Goal: Book appointment/travel/reservation

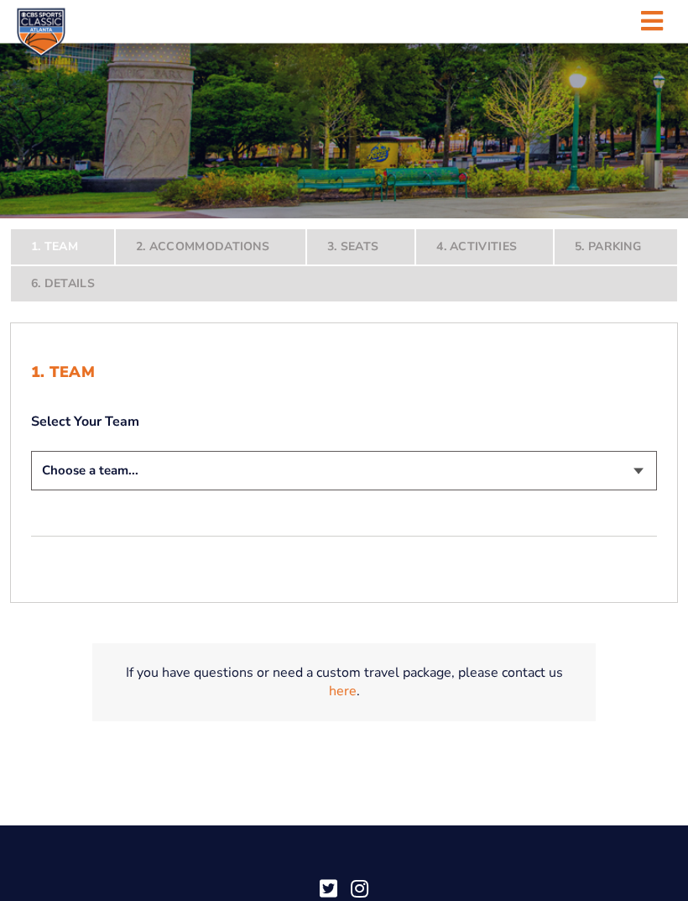
click at [636, 491] on select "Choose a team... [US_STATE] Wildcats [US_STATE] State Buckeyes [US_STATE] Tar H…" at bounding box center [344, 471] width 626 height 39
select select "12956"
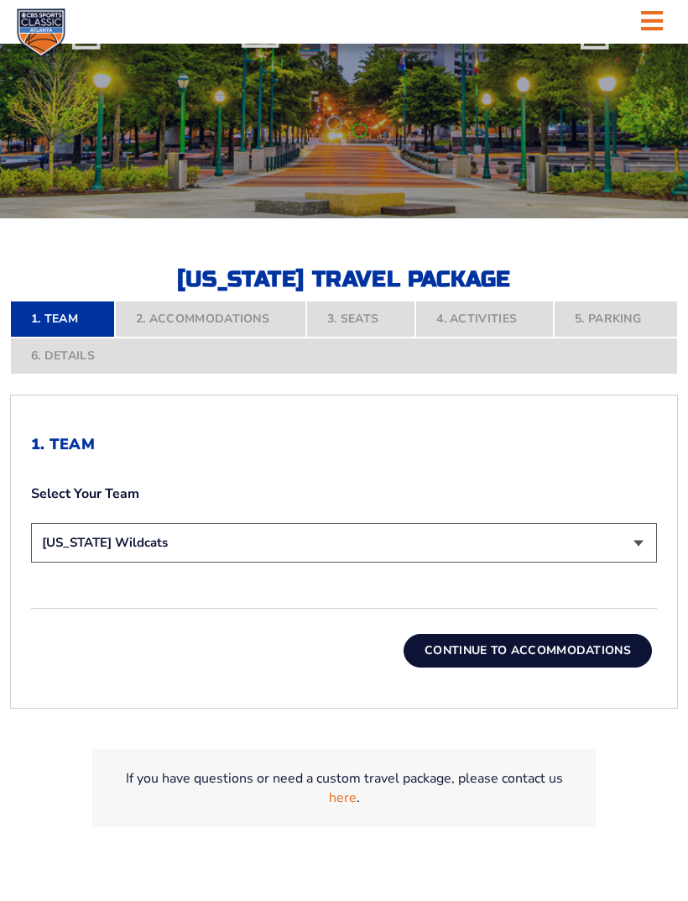
click at [585, 667] on button "Continue To Accommodations" at bounding box center [528, 651] width 248 height 34
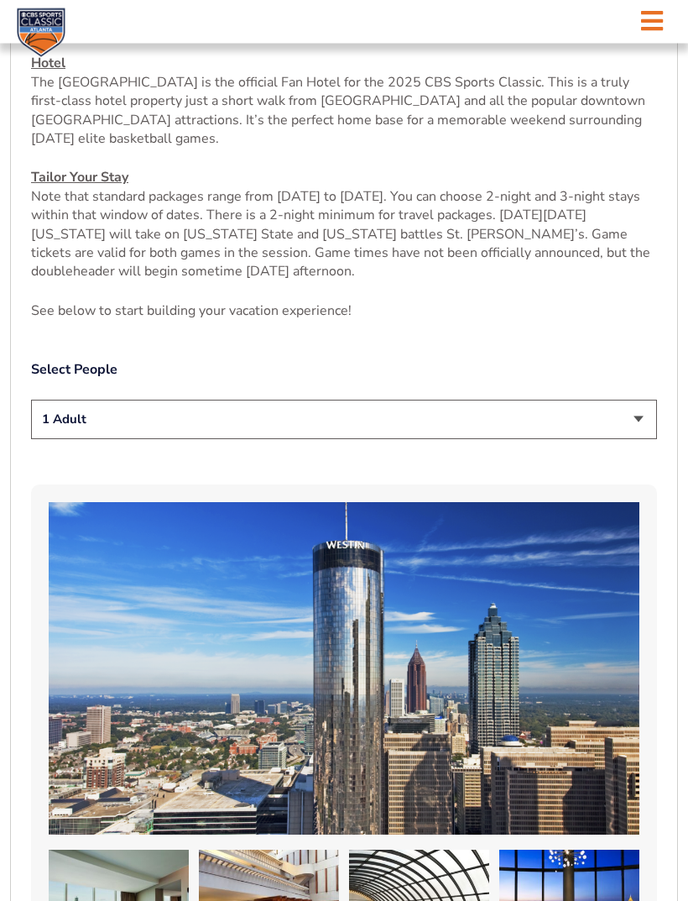
scroll to position [739, 0]
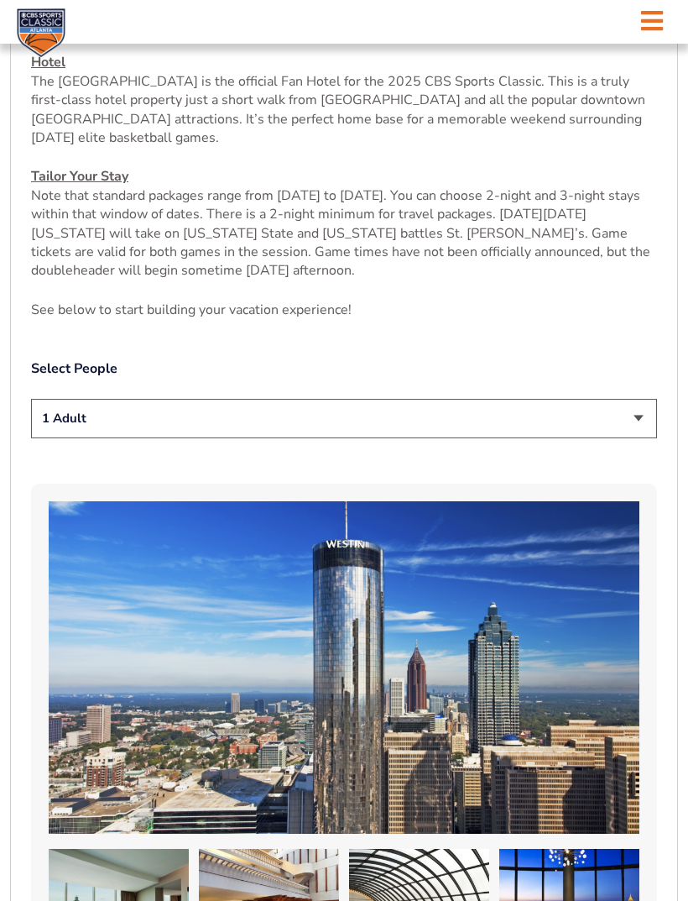
click at [626, 436] on select "1 Adult 2 Adults 3 Adults 4 Adults 2 Adults + 1 Child 2 Adults + 2 Children 2 A…" at bounding box center [344, 418] width 626 height 39
select select "2 Adults"
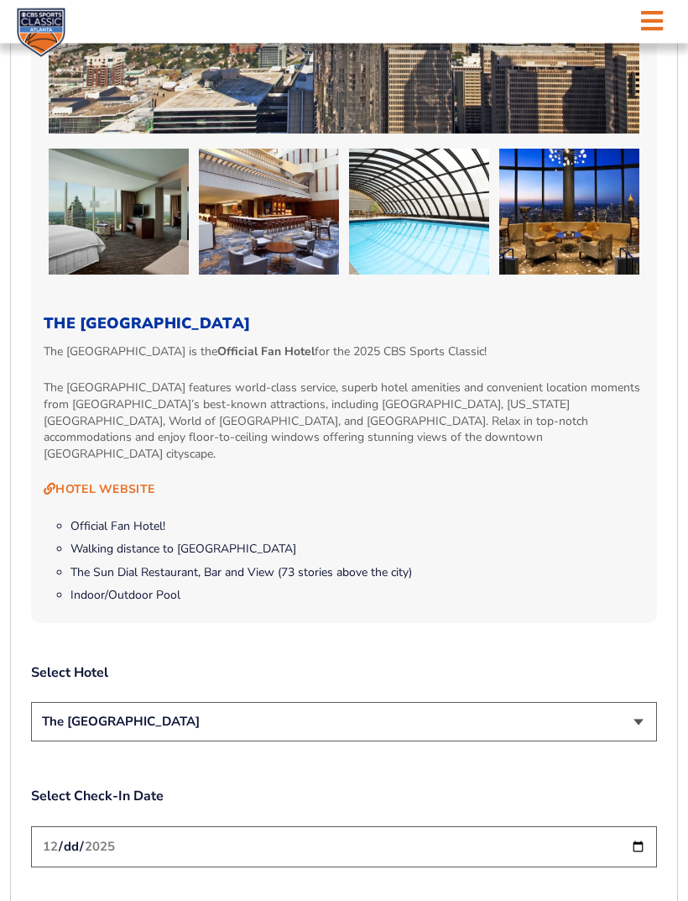
scroll to position [1439, 0]
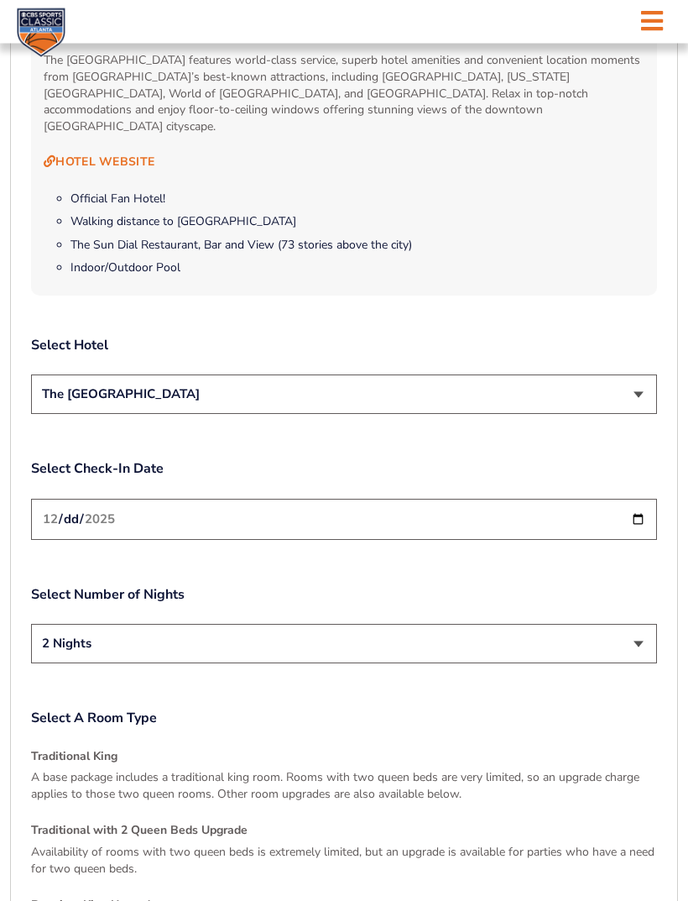
click at [641, 399] on select "The [GEOGRAPHIC_DATA]" at bounding box center [344, 394] width 626 height 39
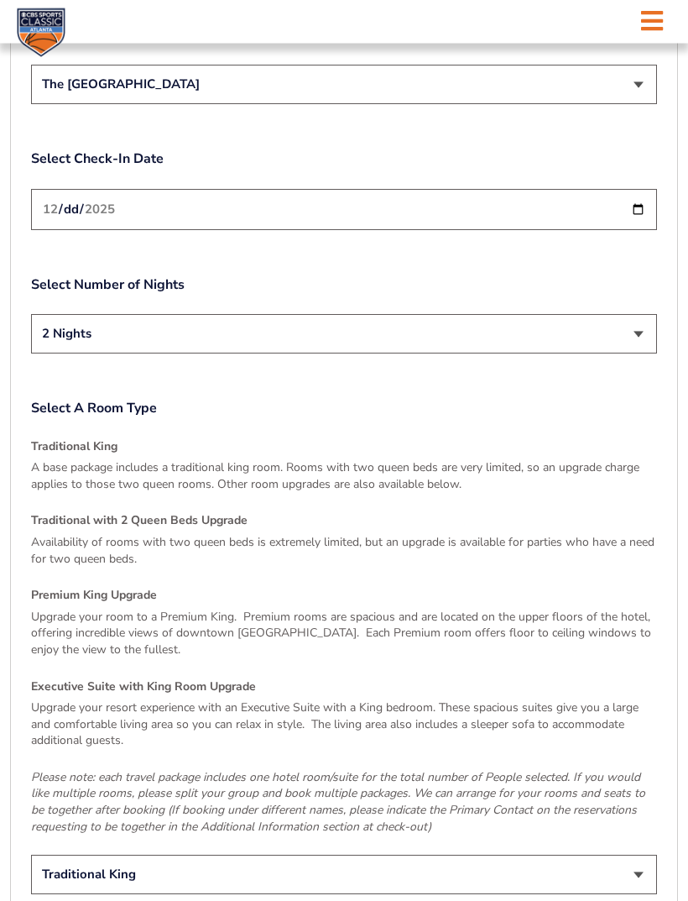
click at [636, 332] on select "2 Nights 3 Nights" at bounding box center [344, 334] width 626 height 39
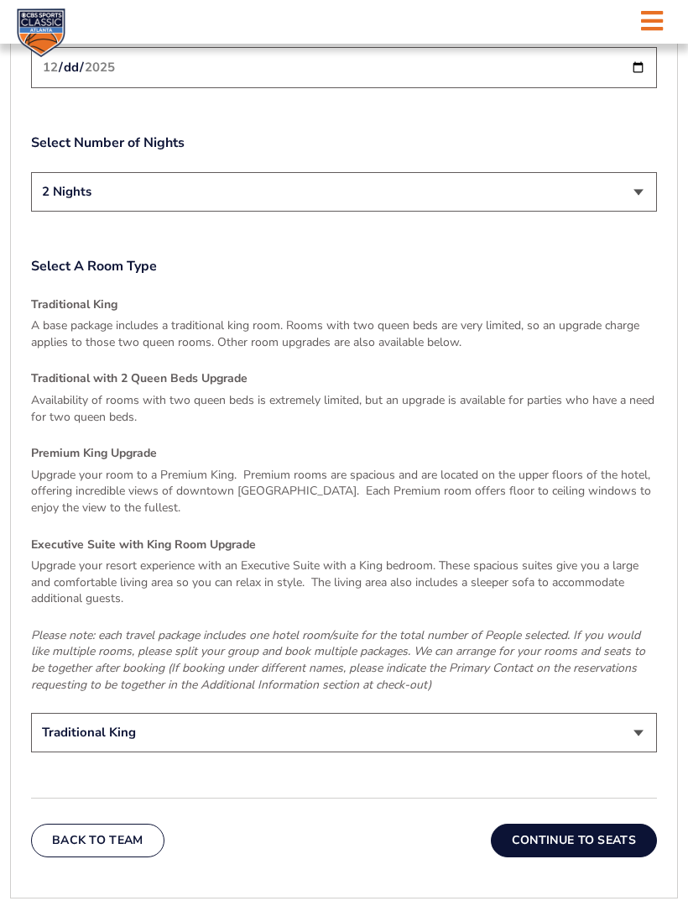
scroll to position [2213, 0]
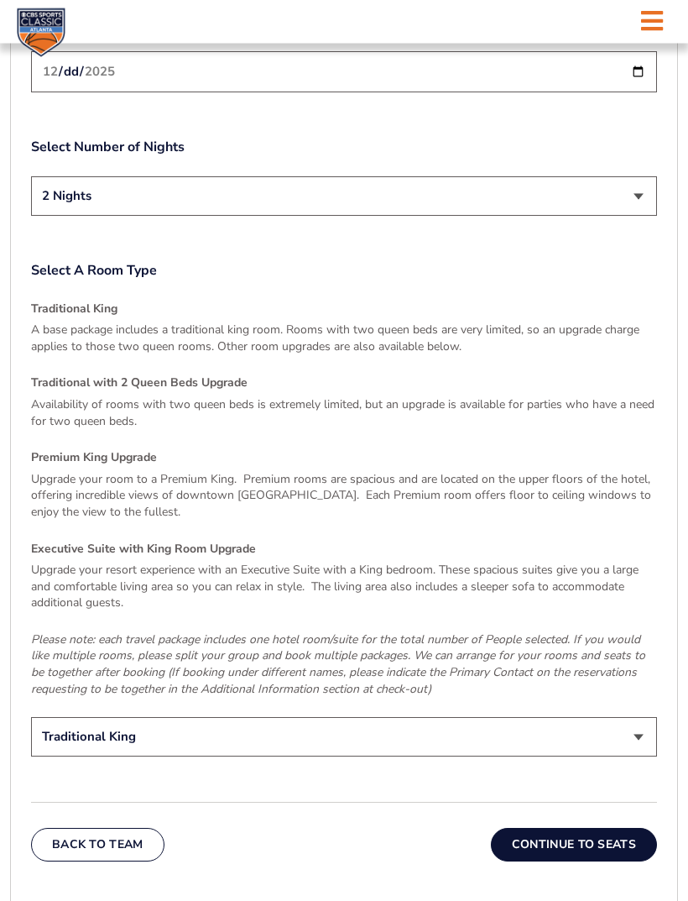
click at [596, 328] on p "A base package includes a traditional king room. Rooms with two queen beds are …" at bounding box center [344, 338] width 626 height 33
click at [400, 335] on p "A base package includes a traditional king room. Rooms with two queen beds are …" at bounding box center [344, 338] width 626 height 33
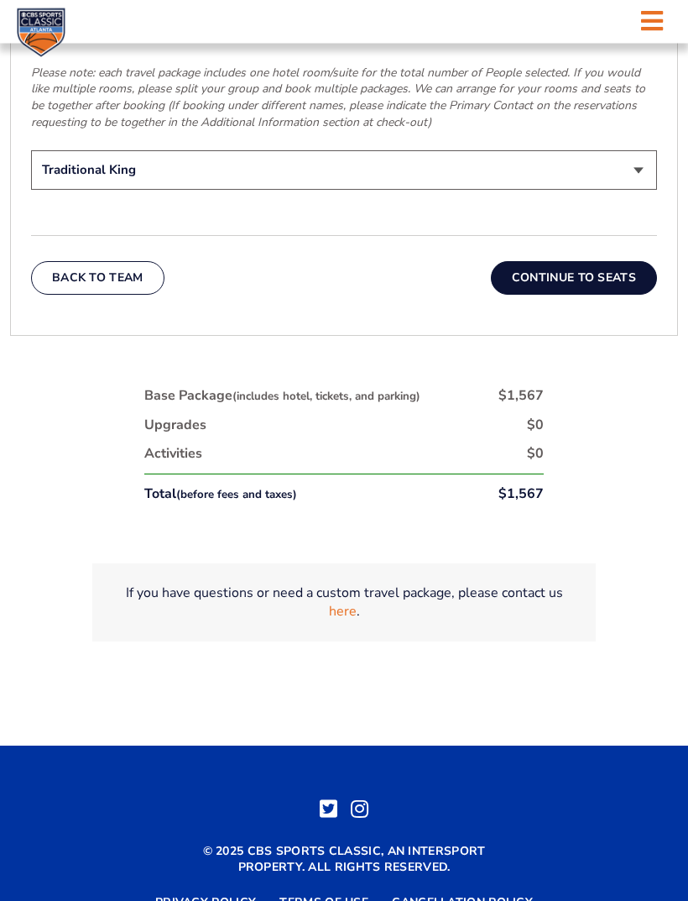
scroll to position [2780, 0]
click at [625, 265] on button "Continue To Seats" at bounding box center [574, 278] width 166 height 34
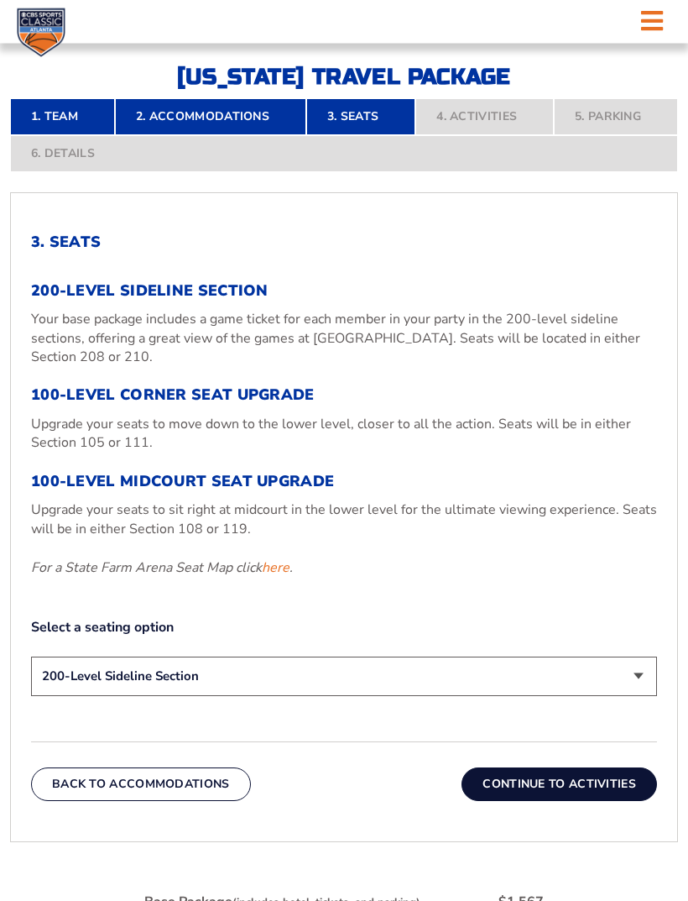
scroll to position [437, 0]
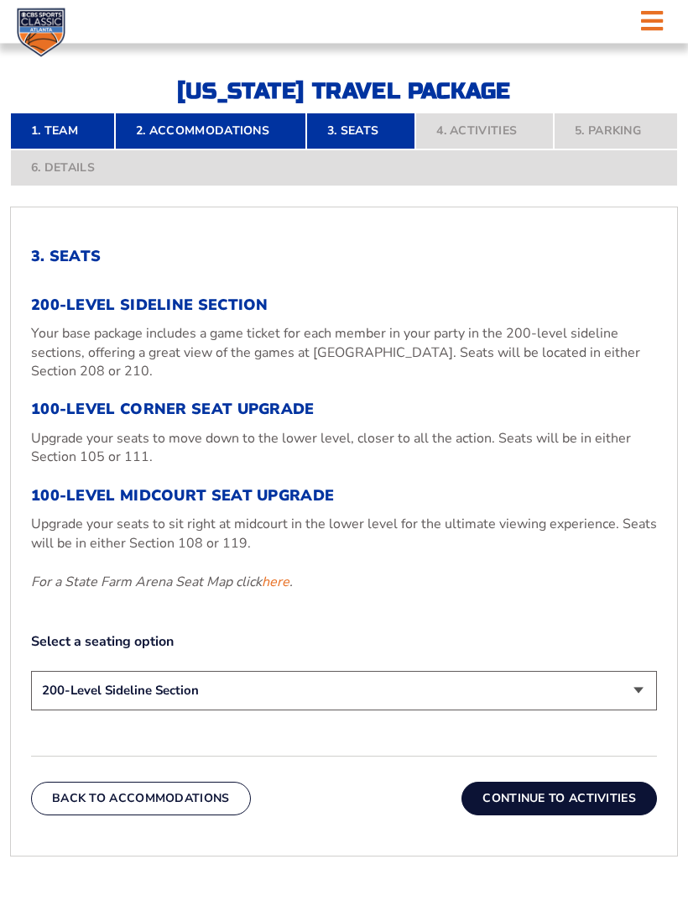
click at [278, 592] on link "here" at bounding box center [276, 582] width 28 height 18
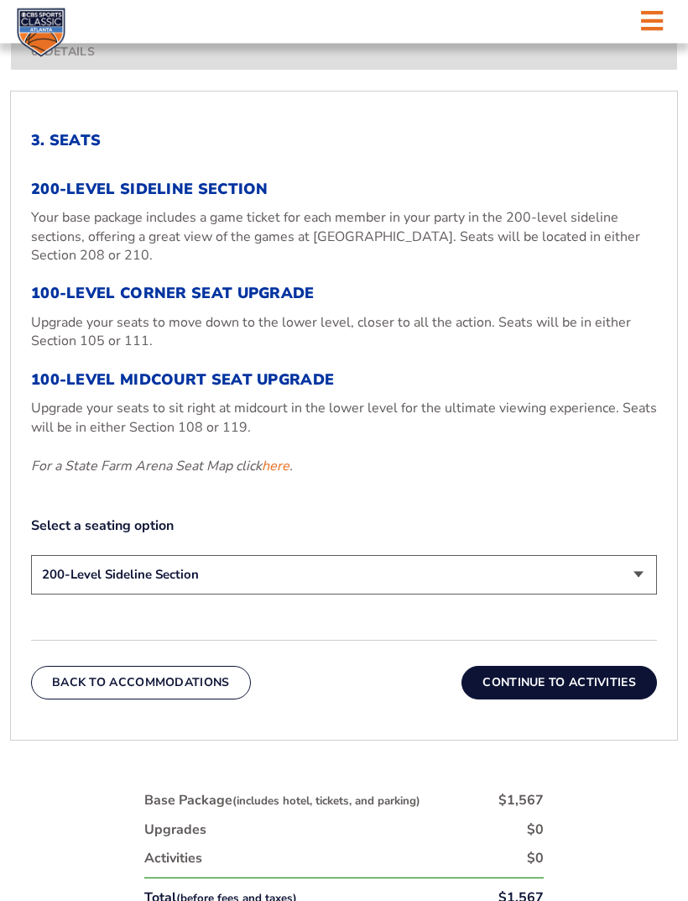
scroll to position [572, 0]
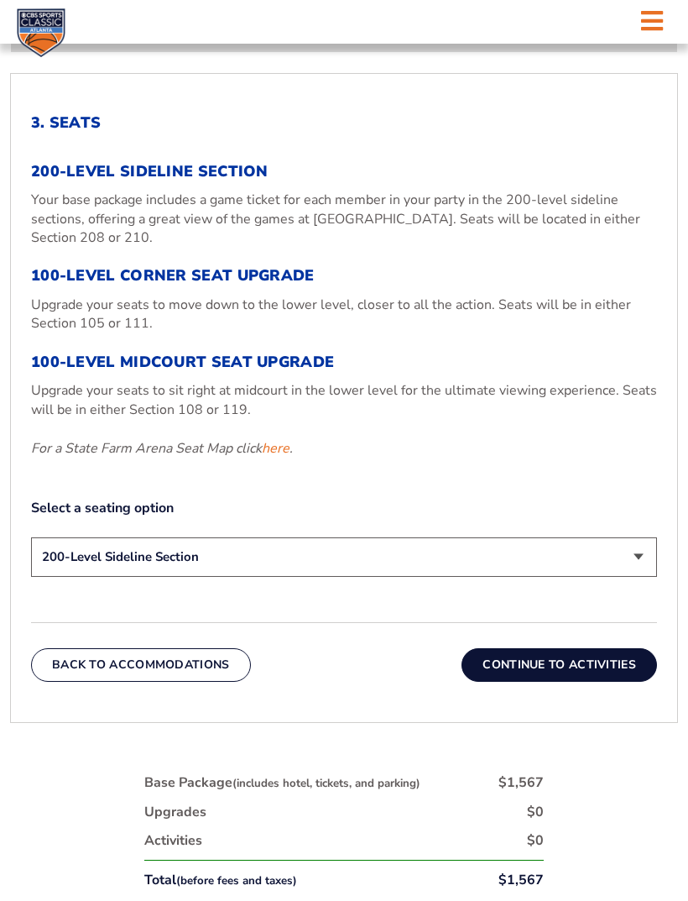
click at [646, 577] on select "200-Level Sideline Section 100-Level Corner Seat Upgrade (+$120 per person) 100…" at bounding box center [344, 556] width 626 height 39
click at [630, 577] on select "200-Level Sideline Section 100-Level Corner Seat Upgrade (+$120 per person) 100…" at bounding box center [344, 556] width 626 height 39
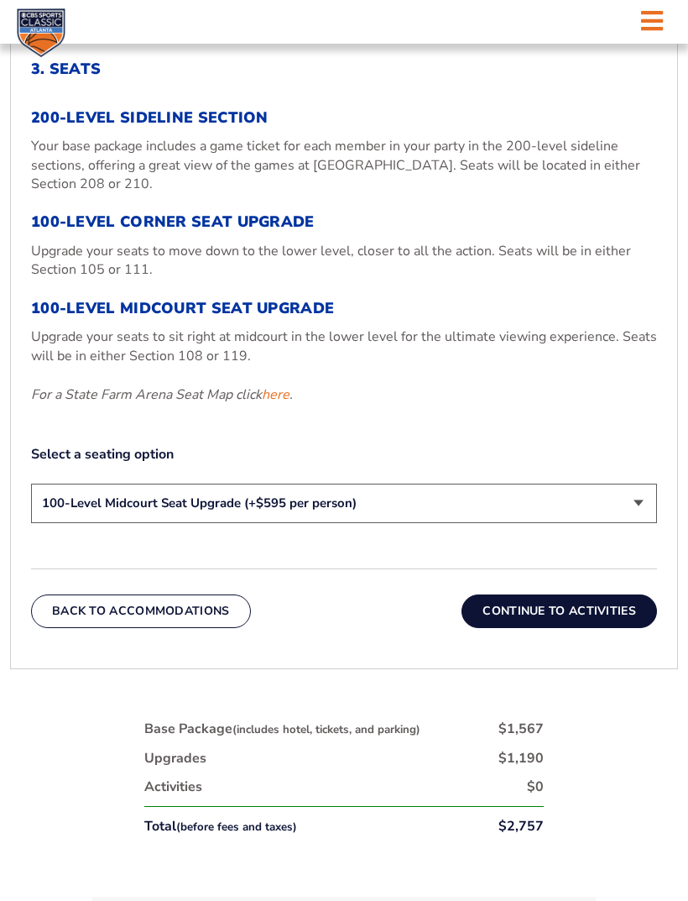
scroll to position [626, 0]
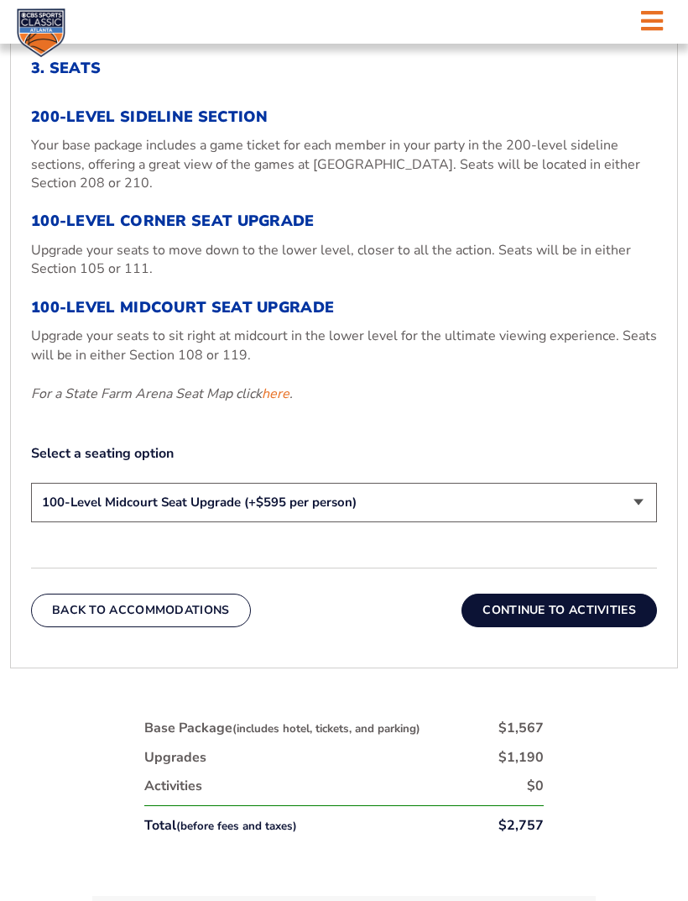
click at [637, 520] on select "200-Level Sideline Section 100-Level Corner Seat Upgrade (+$120 per person) 100…" at bounding box center [344, 502] width 626 height 39
click at [629, 522] on select "200-Level Sideline Section 100-Level Corner Seat Upgrade (+$120 per person) 100…" at bounding box center [344, 502] width 626 height 39
click at [637, 522] on select "200-Level Sideline Section 100-Level Corner Seat Upgrade (+$120 per person) 100…" at bounding box center [344, 502] width 626 height 39
click at [641, 522] on select "200-Level Sideline Section 100-Level Corner Seat Upgrade (+$120 per person) 100…" at bounding box center [344, 502] width 626 height 39
select select "200-Level Sideline Section"
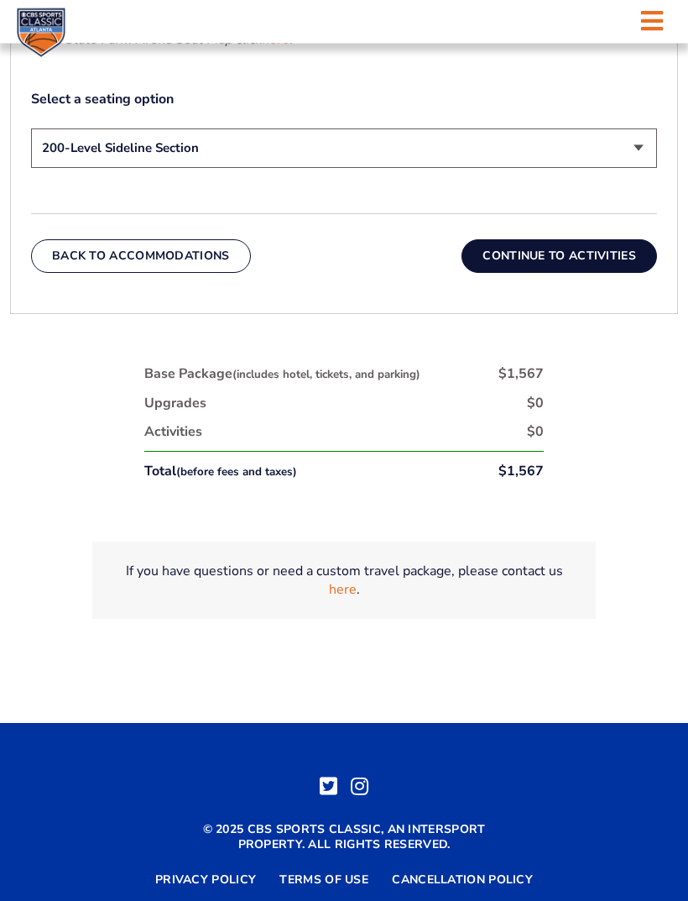
scroll to position [991, 0]
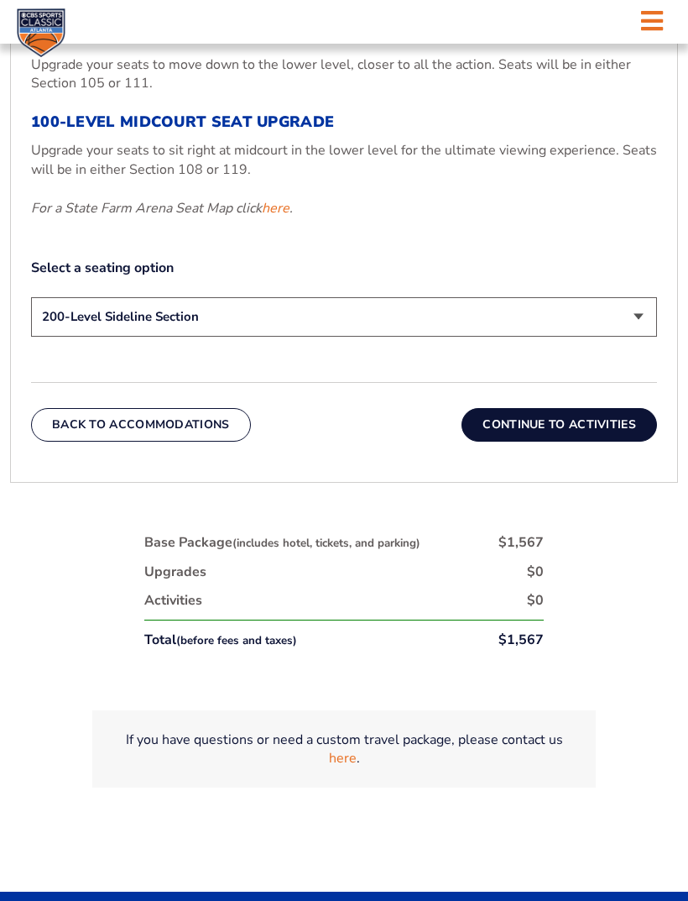
click at [578, 442] on button "Continue To Activities" at bounding box center [560, 425] width 196 height 34
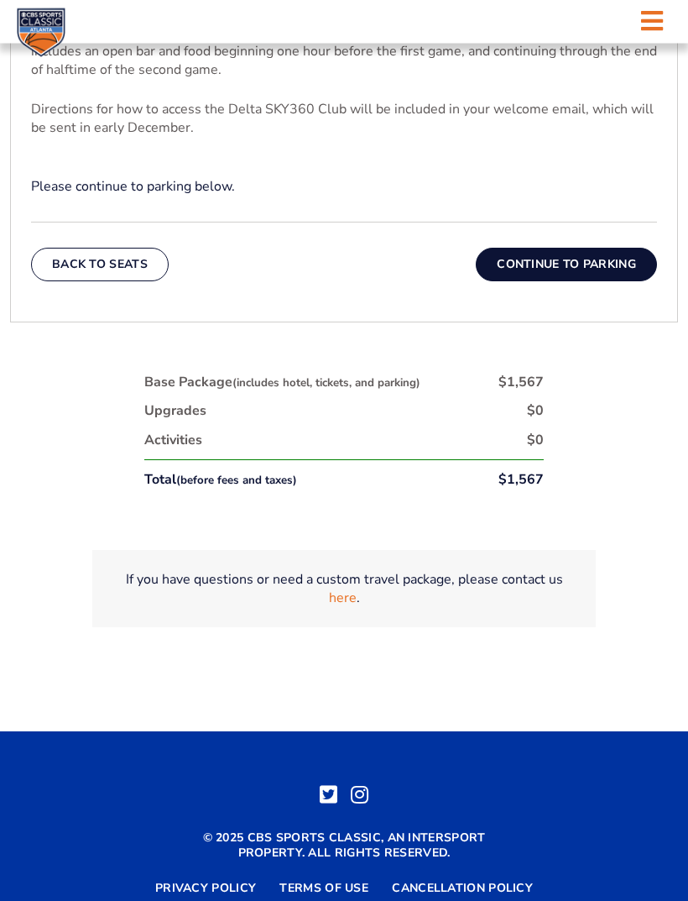
scroll to position [770, 0]
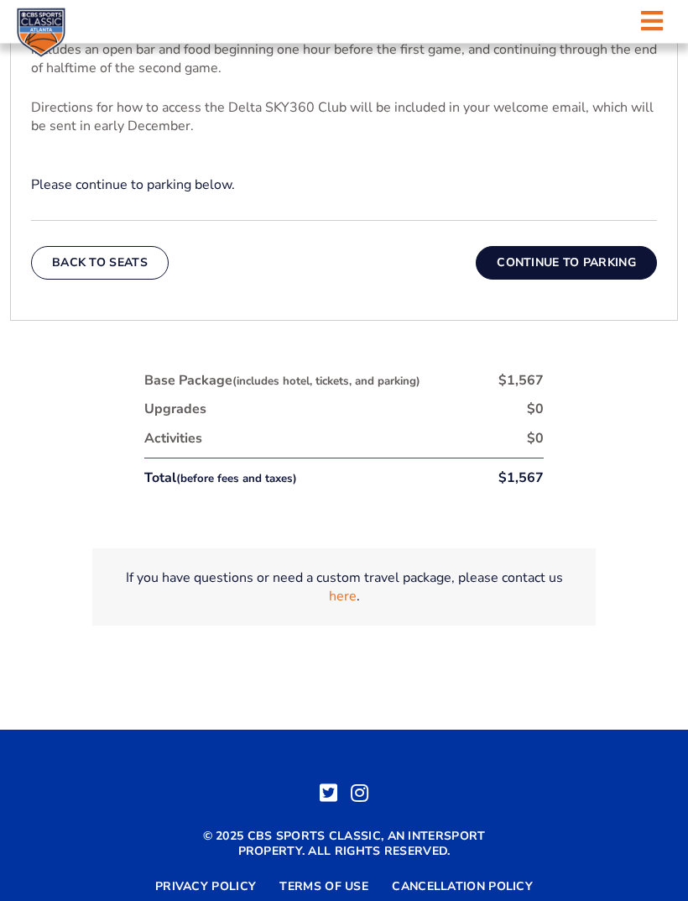
click at [610, 280] on button "Continue To Parking" at bounding box center [566, 264] width 181 height 34
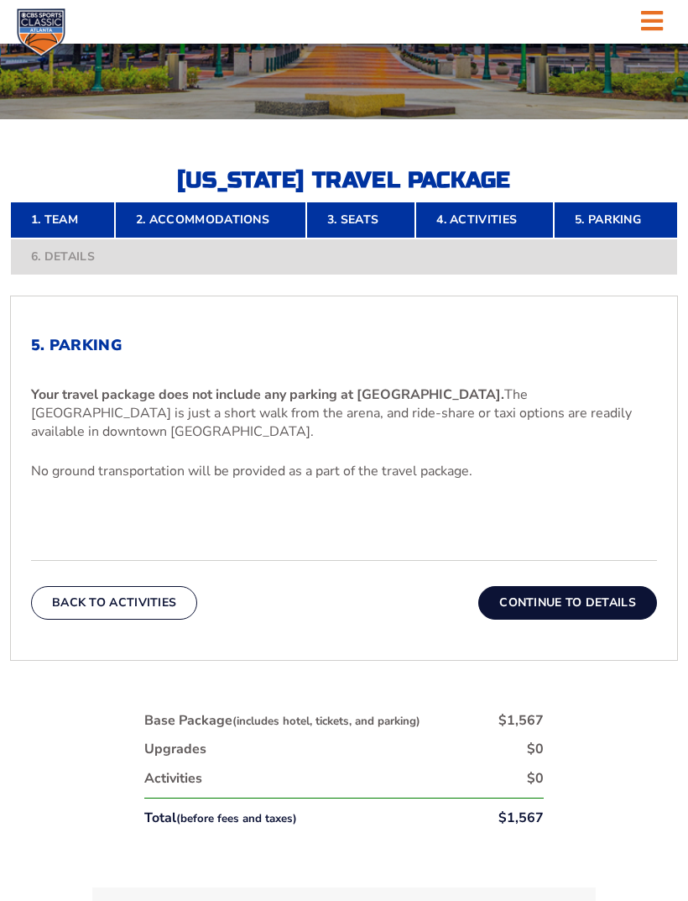
scroll to position [348, 0]
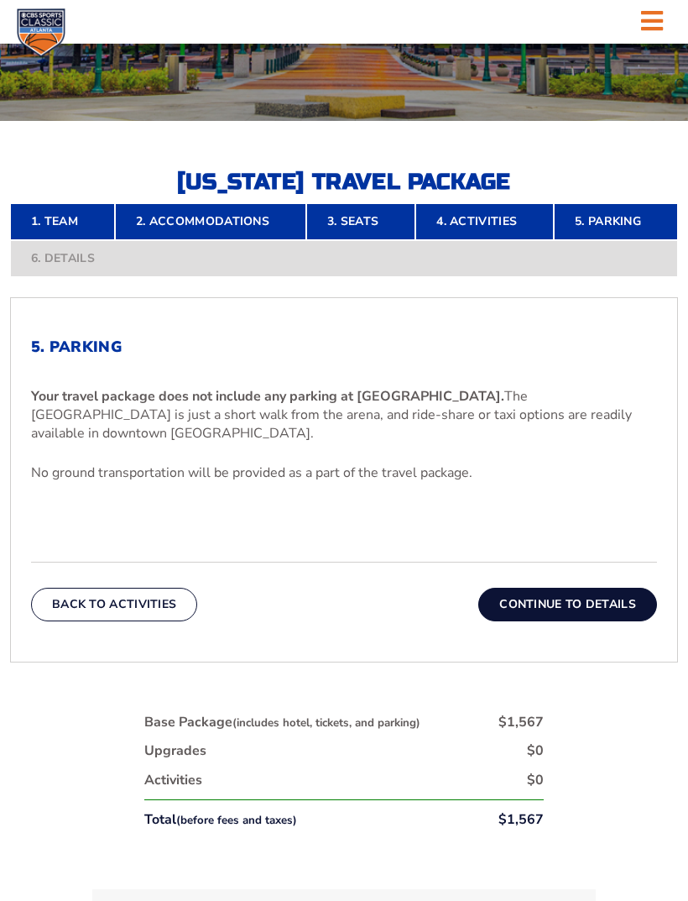
click at [603, 621] on button "Continue To Details" at bounding box center [568, 605] width 179 height 34
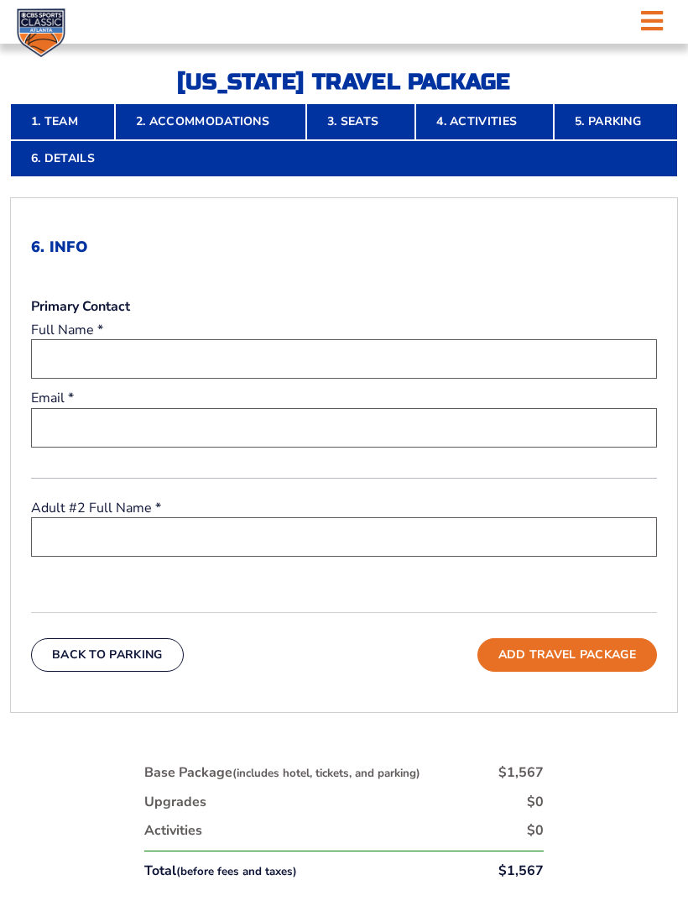
scroll to position [446, 0]
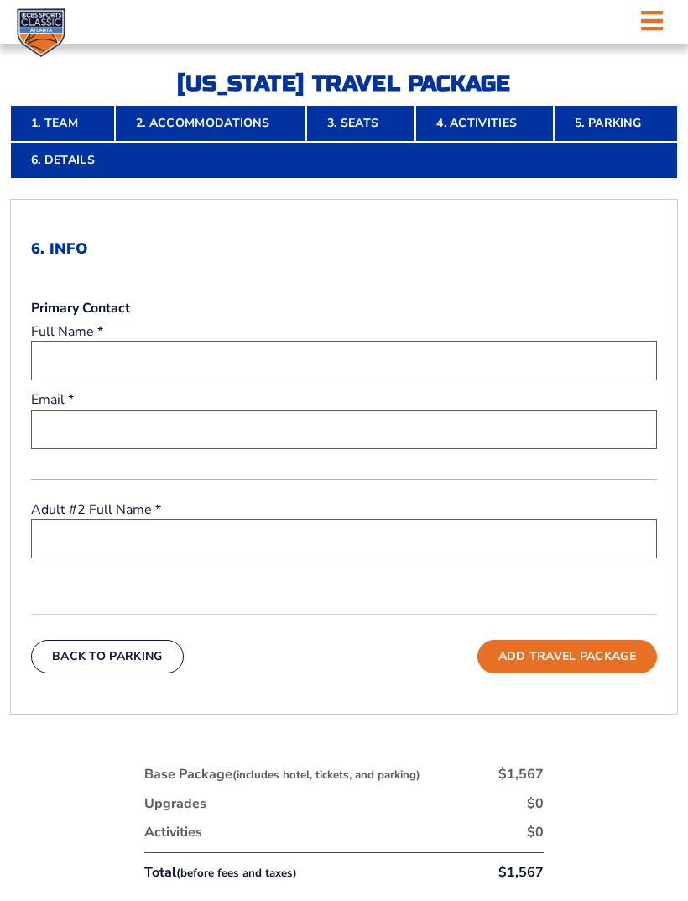
click at [201, 142] on link "2. Accommodations" at bounding box center [210, 123] width 191 height 37
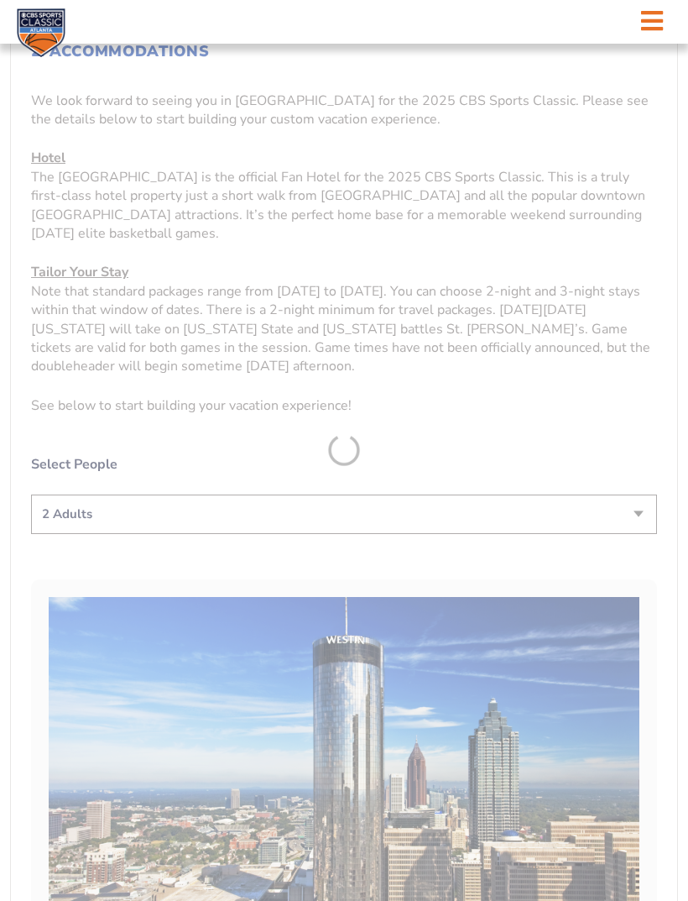
scroll to position [642, 0]
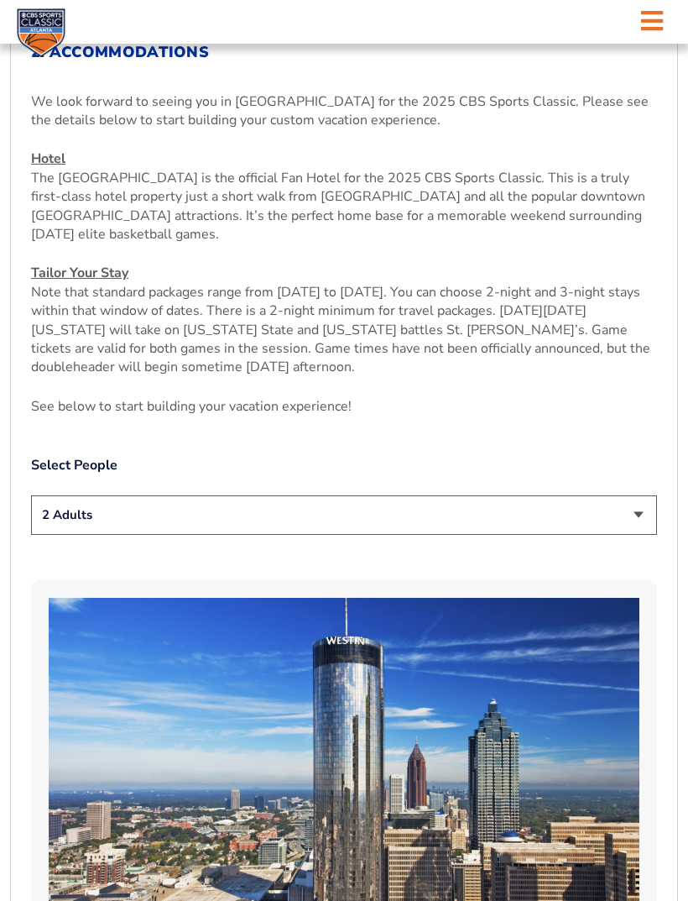
click at [636, 535] on select "1 Adult 2 Adults 3 Adults 4 Adults 2 Adults + 1 Child 2 Adults + 2 Children 2 A…" at bounding box center [344, 514] width 626 height 39
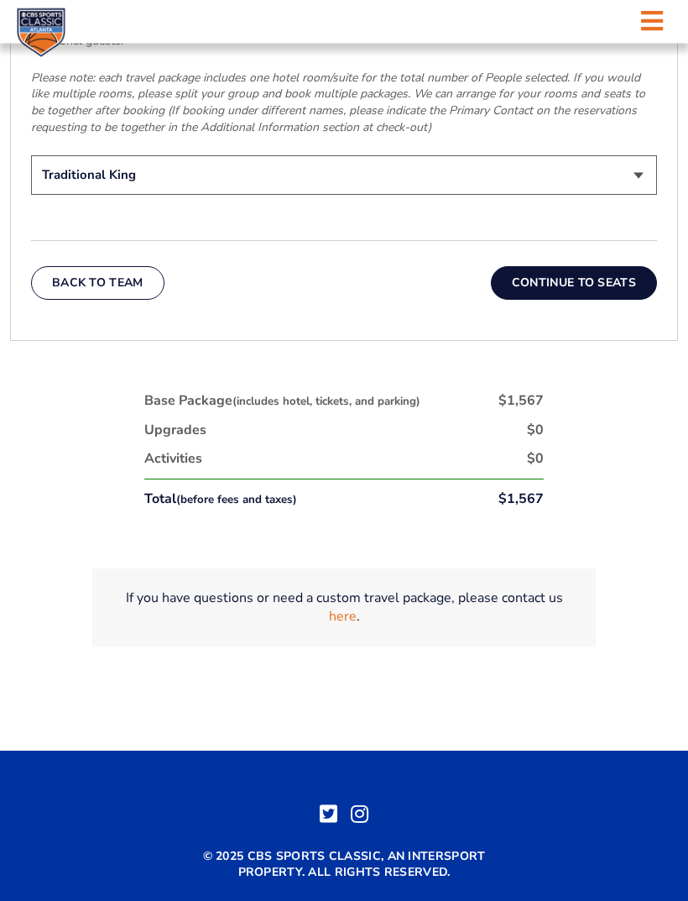
scroll to position [2780, 0]
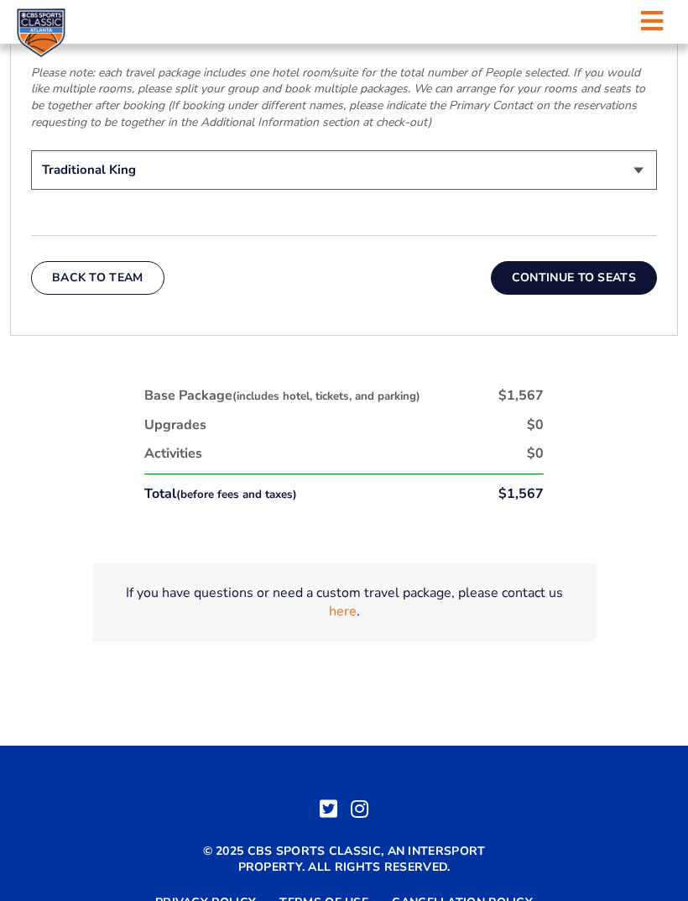
click at [608, 277] on button "Continue To Seats" at bounding box center [574, 278] width 166 height 34
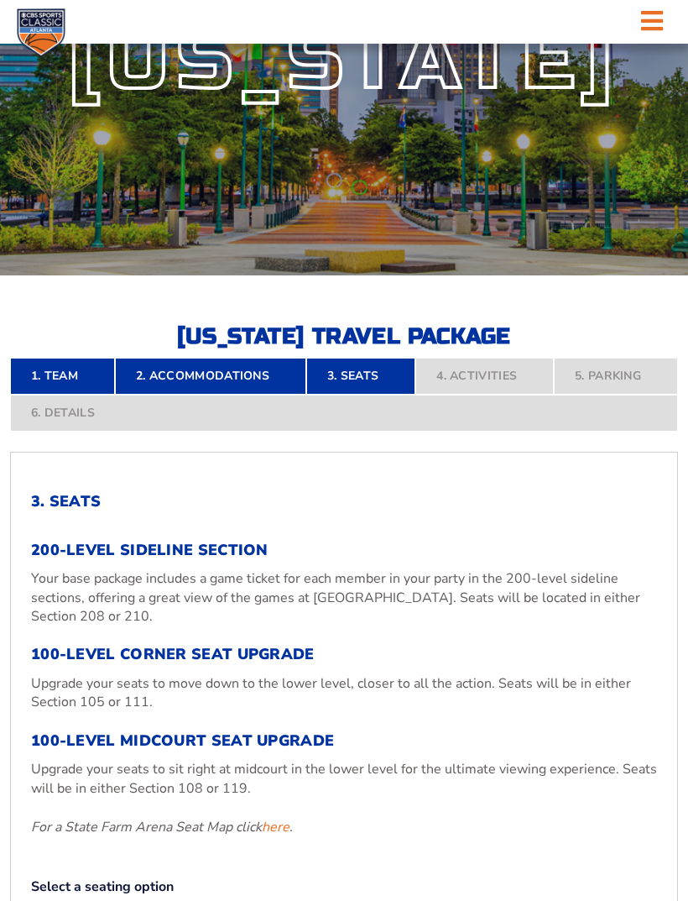
scroll to position [0, 0]
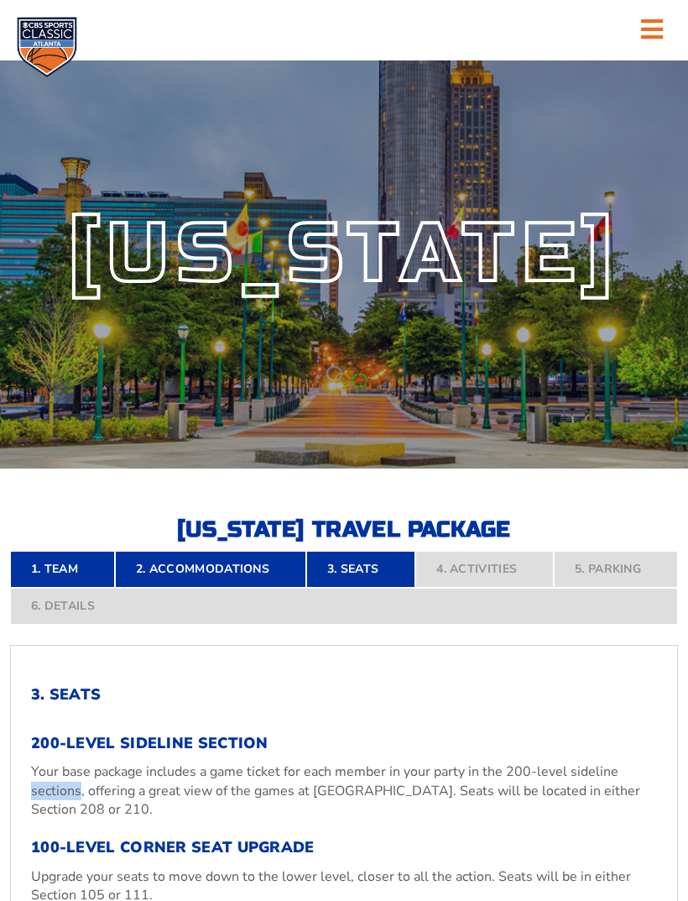
click at [73, 802] on p "Your base package includes a game ticket for each member in your party in the 2…" at bounding box center [344, 790] width 626 height 56
click at [78, 803] on p "Your base package includes a game ticket for each member in your party in the 2…" at bounding box center [344, 790] width 626 height 56
click at [216, 588] on link "2. Accommodations" at bounding box center [210, 569] width 191 height 37
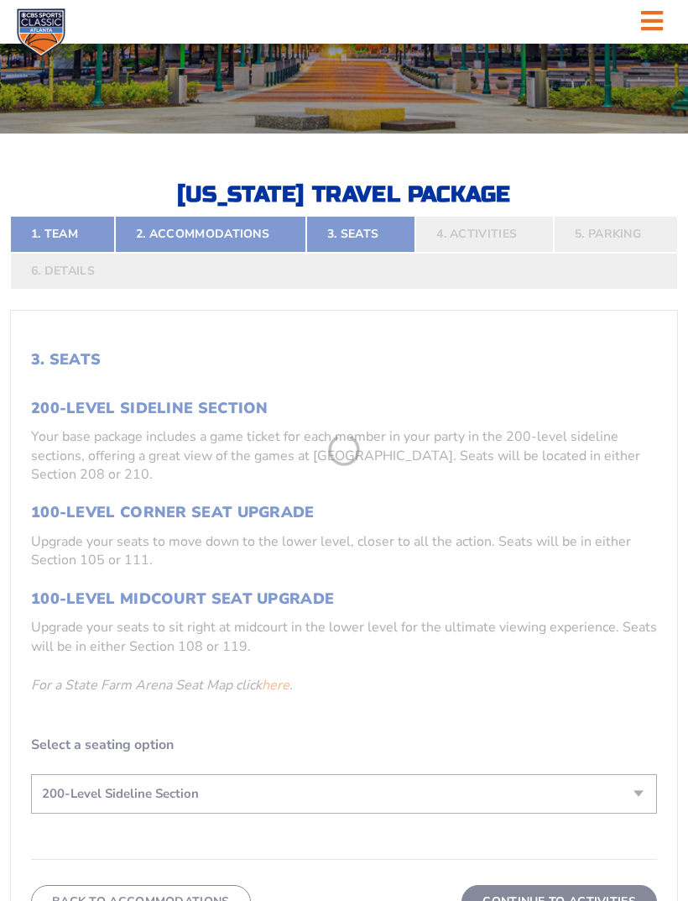
scroll to position [406, 0]
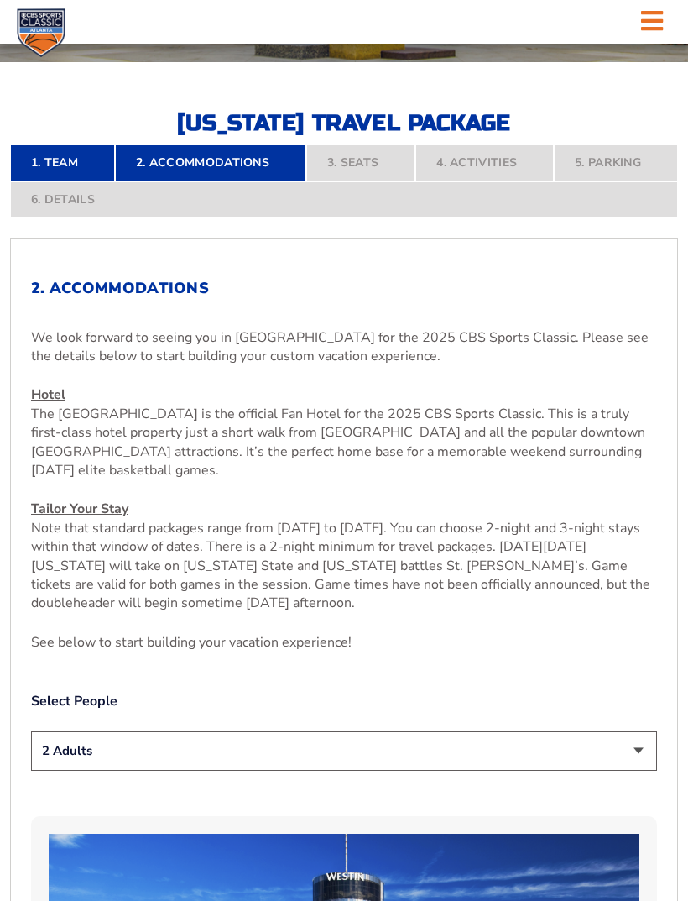
click at [368, 191] on nav "1. Team 2. Accommodations 3. Seats 4. Activities 5. Parking 6. Details" at bounding box center [344, 181] width 668 height 74
click at [355, 184] on nav "1. Team 2. Accommodations 3. Seats 4. Activities 5. Parking 6. Details" at bounding box center [344, 181] width 668 height 74
click at [355, 191] on nav "1. Team 2. Accommodations 3. Seats 4. Activities 5. Parking 6. Details" at bounding box center [344, 181] width 668 height 74
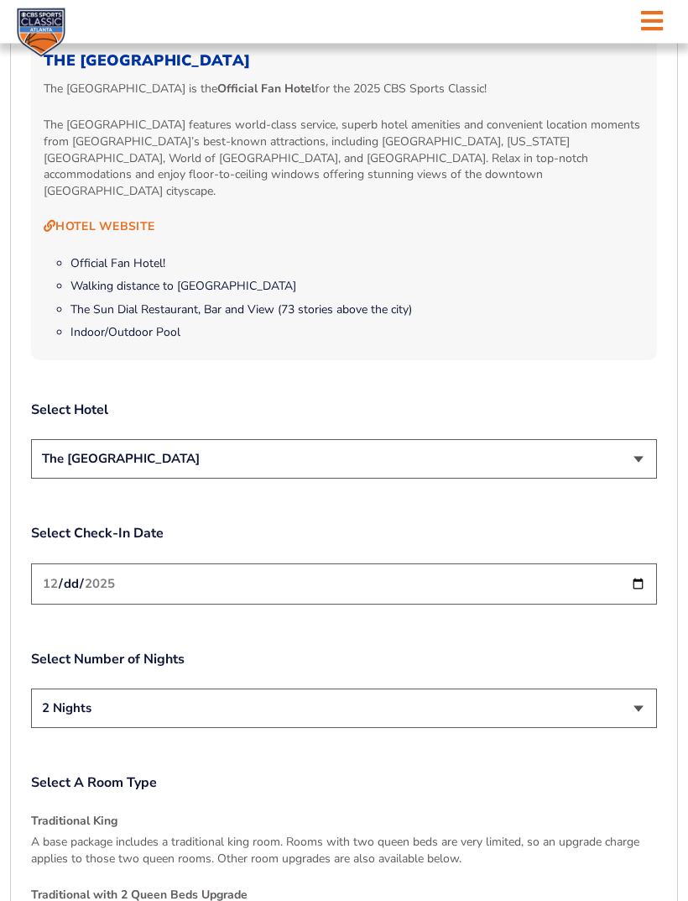
scroll to position [1702, 0]
click at [558, 581] on input "[DATE]" at bounding box center [344, 583] width 626 height 41
type input "[DATE]"
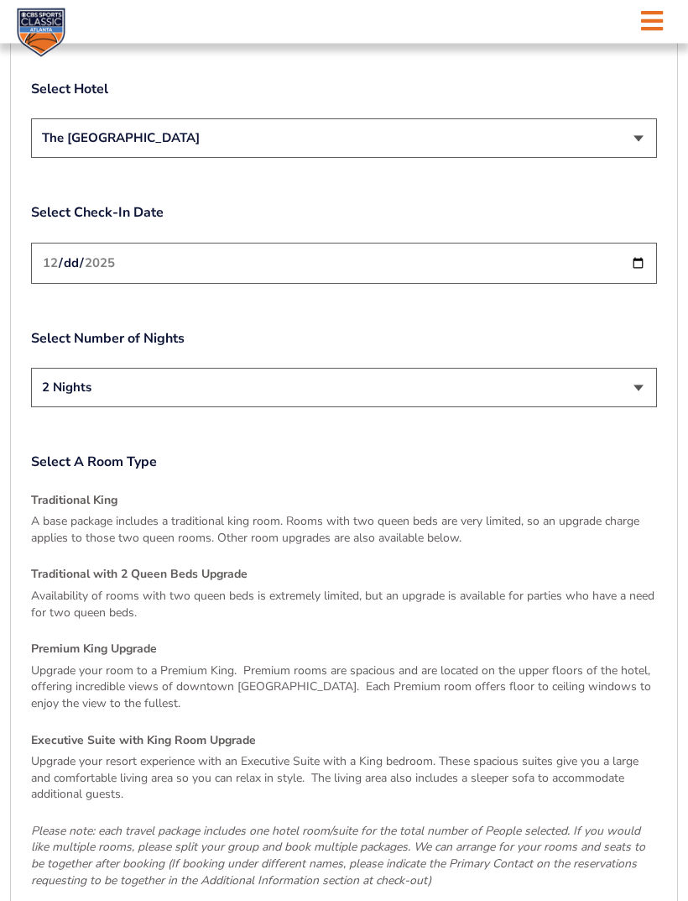
click at [635, 388] on select "2 Nights 3 Nights" at bounding box center [344, 388] width 626 height 39
select select "3 Nights"
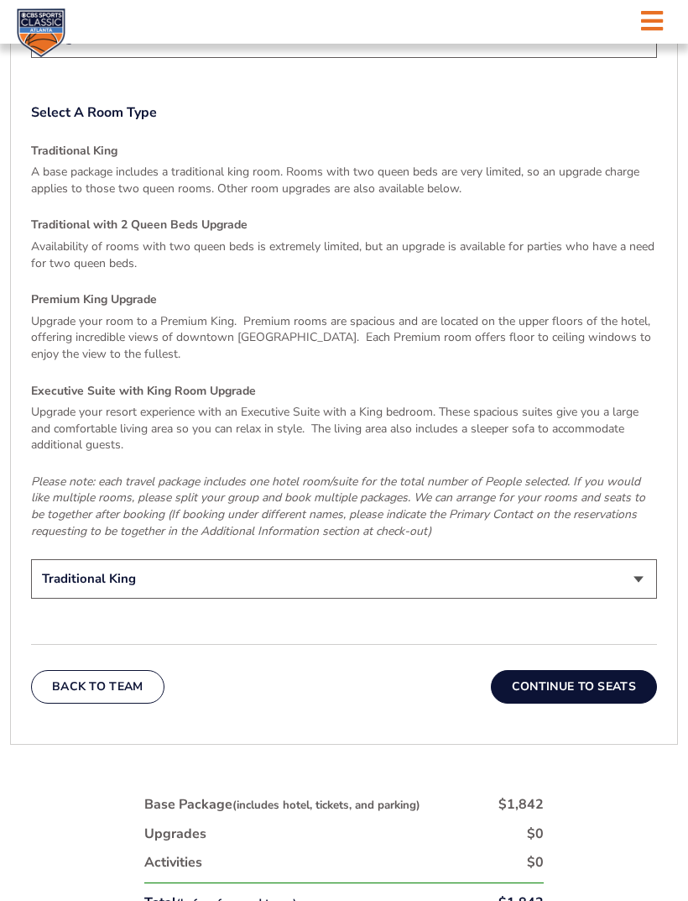
scroll to position [2367, 0]
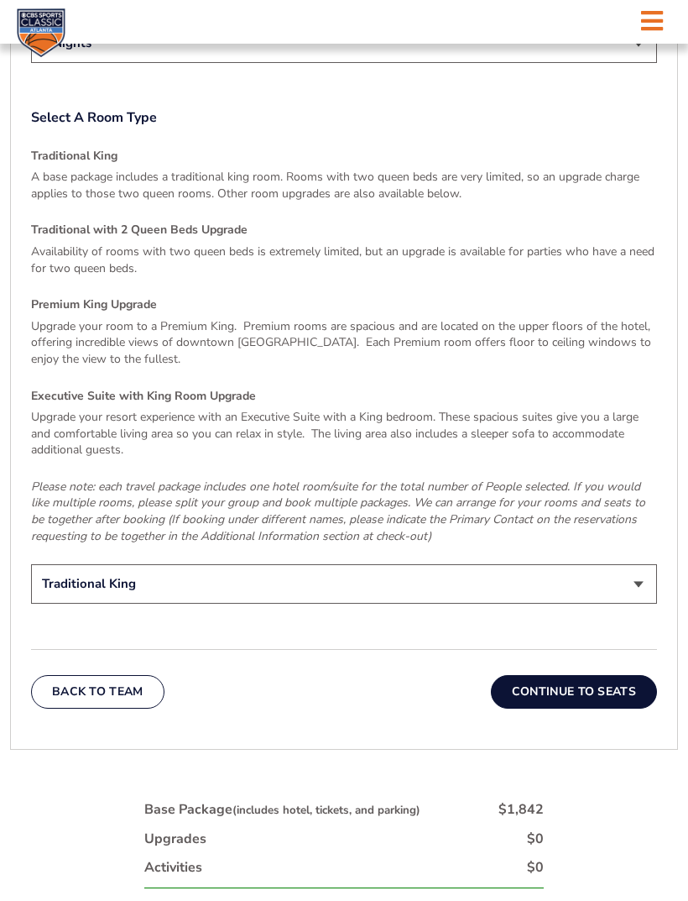
click at [636, 573] on select "Traditional King Traditional with 2 Queen Beds Upgrade (+$95 per night) Premium…" at bounding box center [344, 583] width 626 height 39
click at [358, 567] on select "Traditional King Traditional with 2 Queen Beds Upgrade (+$95 per night) Premium…" at bounding box center [344, 583] width 626 height 39
select select "Traditional King"
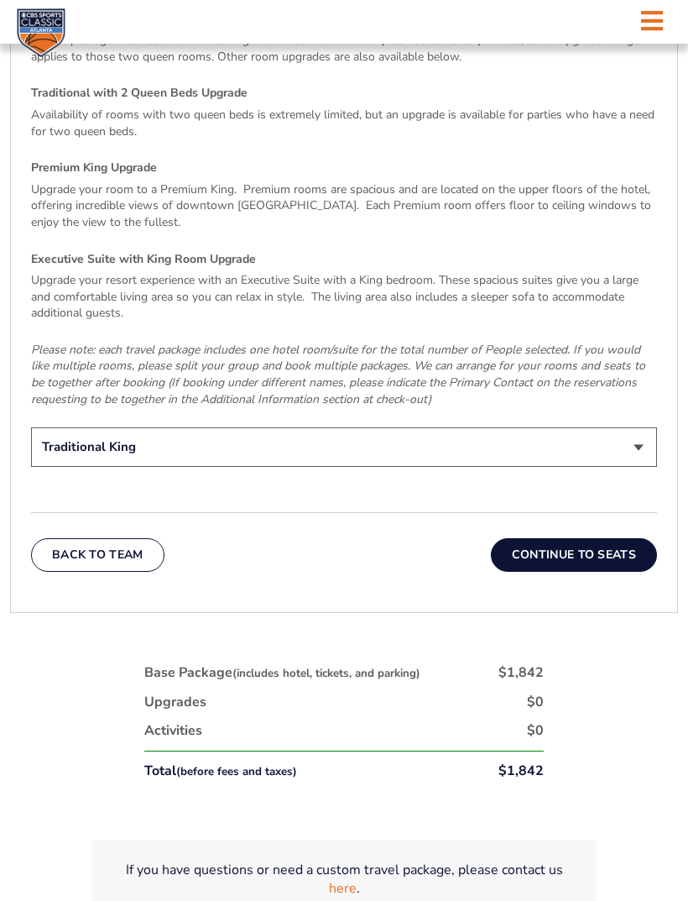
click at [590, 538] on button "Continue To Seats" at bounding box center [574, 555] width 166 height 34
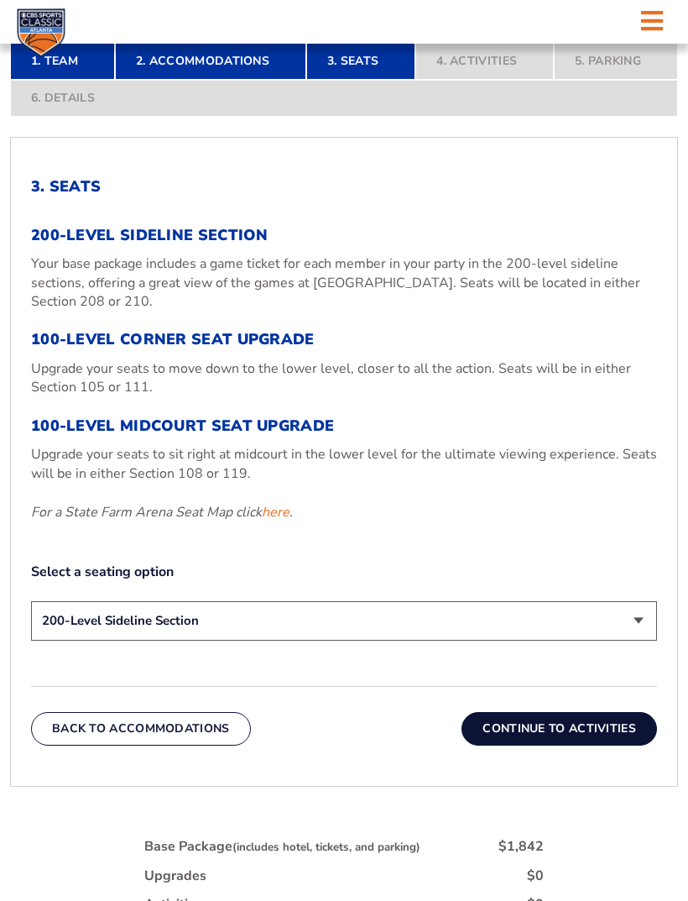
scroll to position [510, 0]
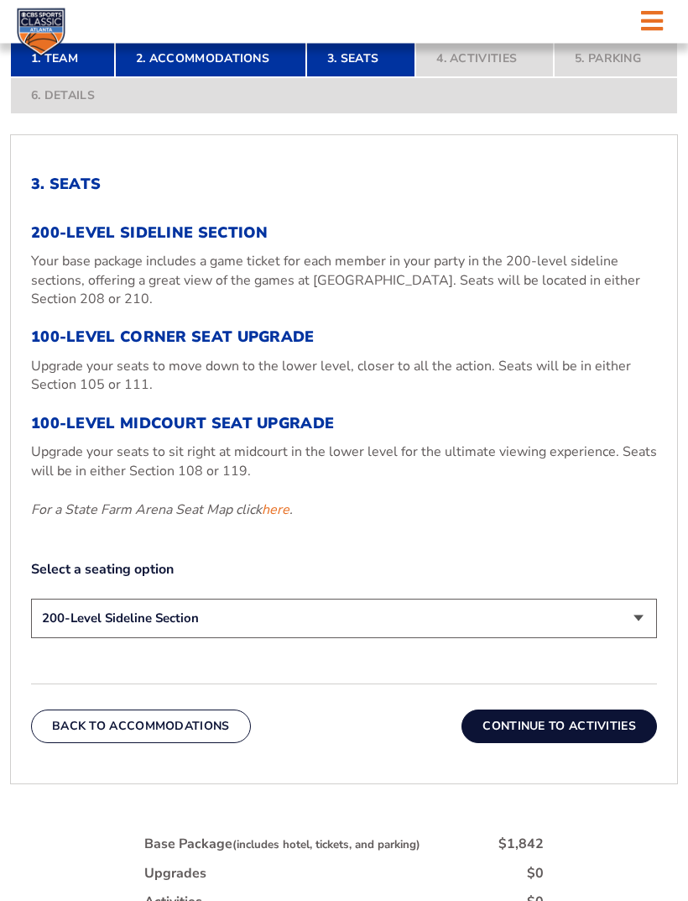
click at [372, 639] on select "200-Level Sideline Section 100-Level Corner Seat Upgrade (+$120 per person) 100…" at bounding box center [344, 618] width 626 height 39
select select "100-Level Midcourt Seat Upgrade"
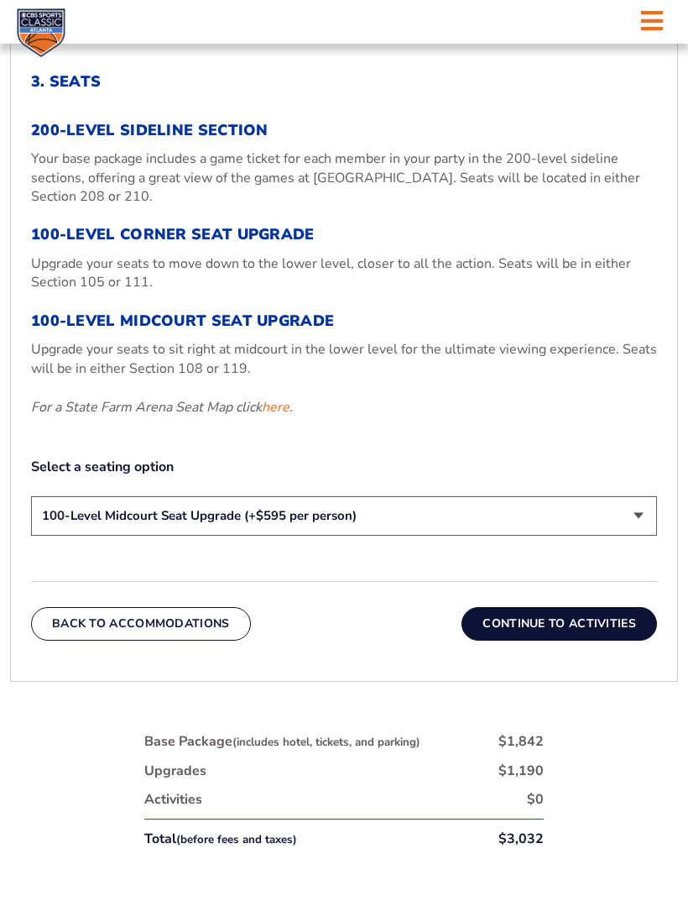
scroll to position [611, 0]
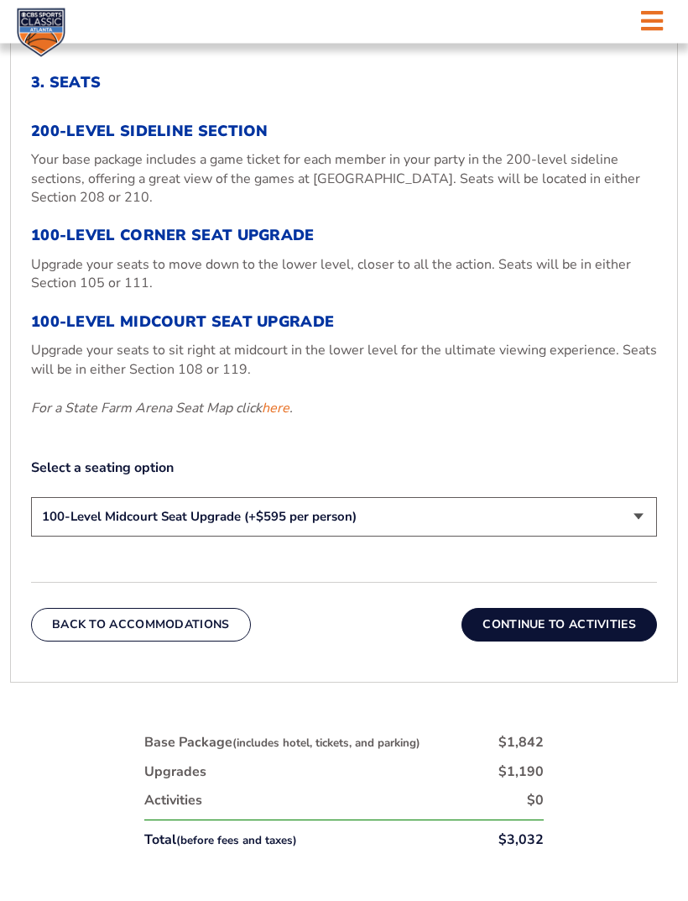
click at [600, 642] on button "Continue To Activities" at bounding box center [560, 626] width 196 height 34
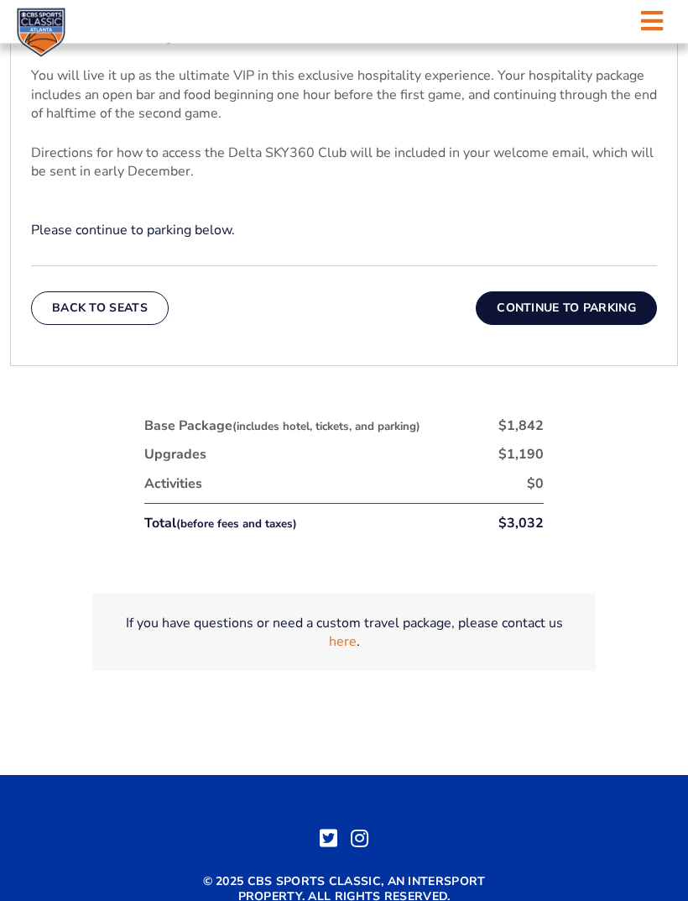
scroll to position [725, 0]
